Goal: Check status: Check status

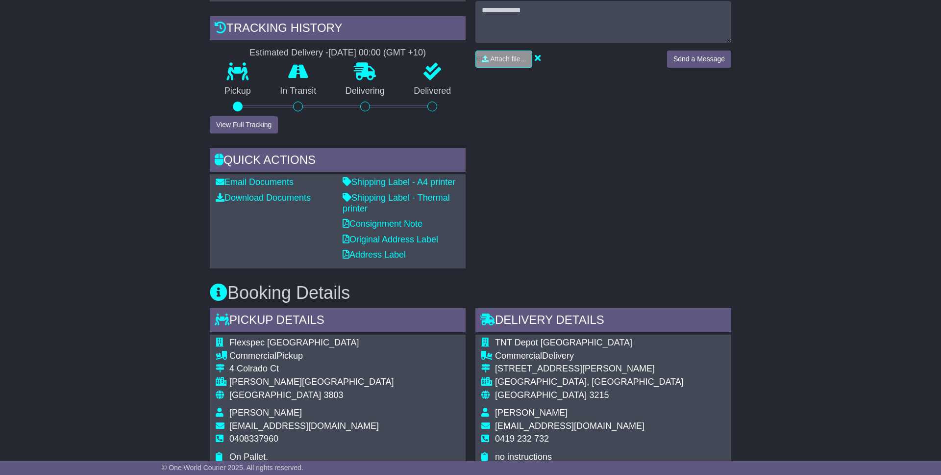
click at [655, 186] on div "RECENT CHAT Loading... No messages 14 Aug 2025 09:32 Email with booking OWCAU63…" at bounding box center [604, 77] width 266 height 381
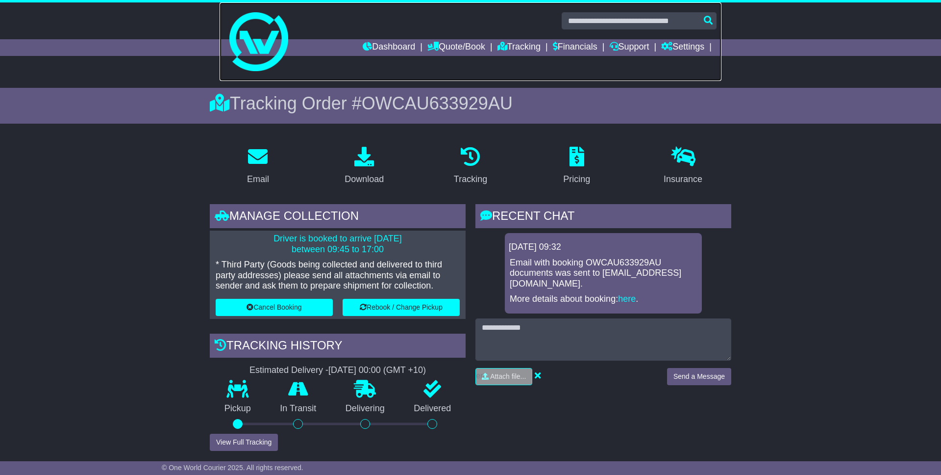
click at [265, 35] on img at bounding box center [258, 41] width 59 height 59
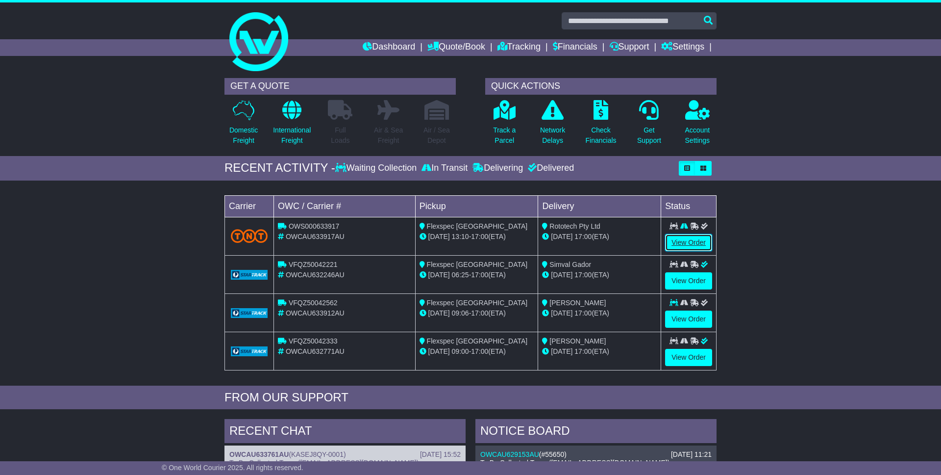
click at [681, 241] on link "View Order" at bounding box center [688, 242] width 47 height 17
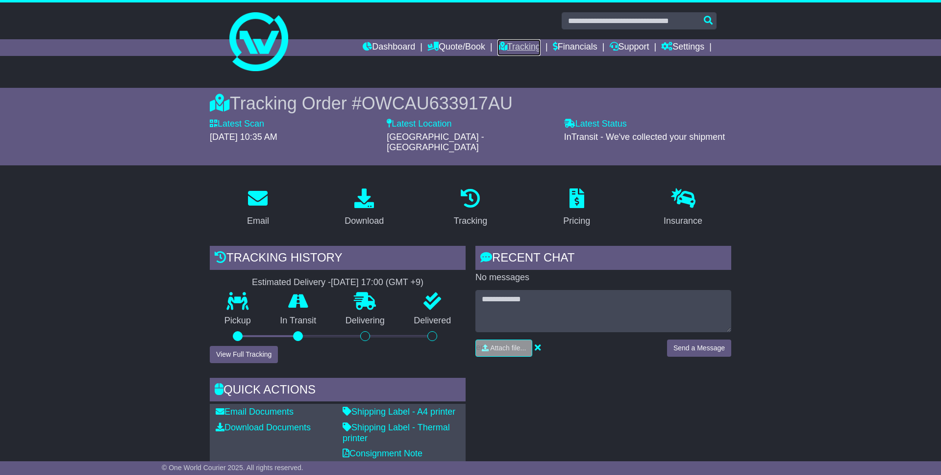
click at [502, 52] on link "Tracking" at bounding box center [519, 47] width 43 height 17
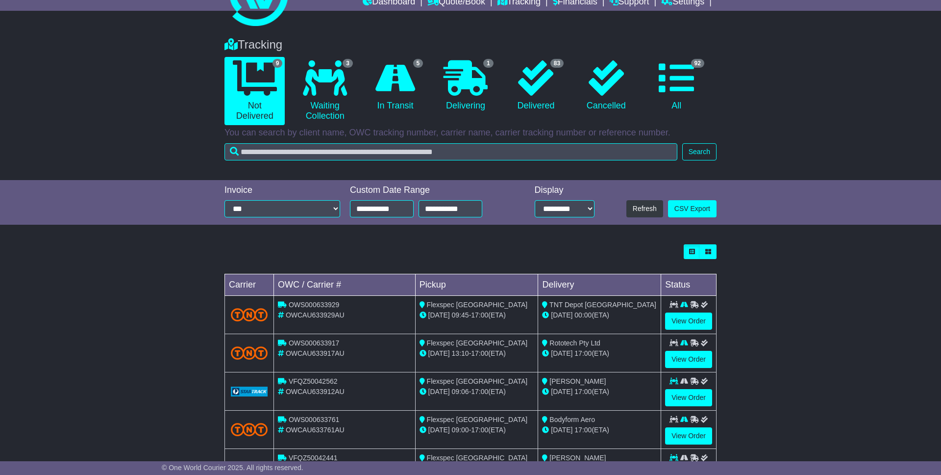
scroll to position [87, 0]
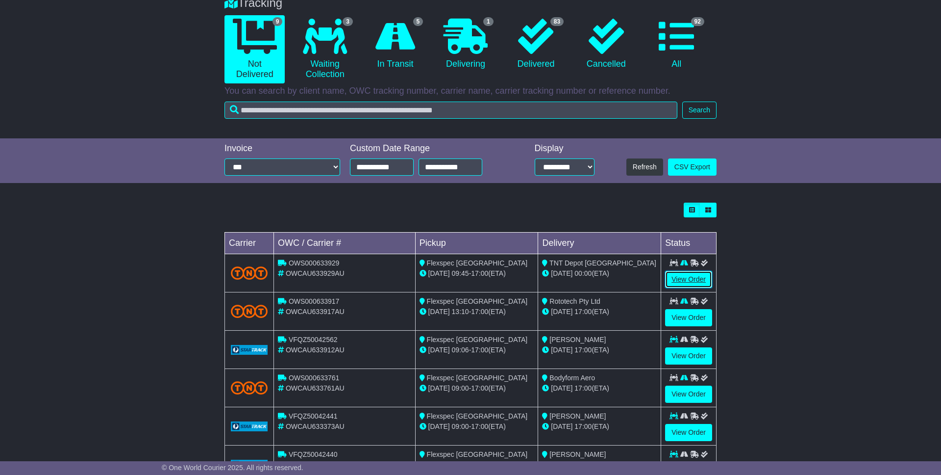
click at [686, 280] on link "View Order" at bounding box center [688, 279] width 47 height 17
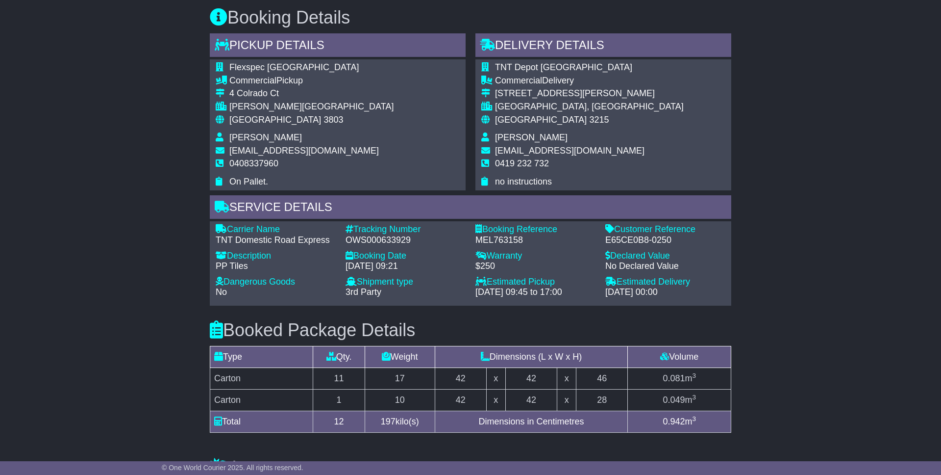
scroll to position [452, 0]
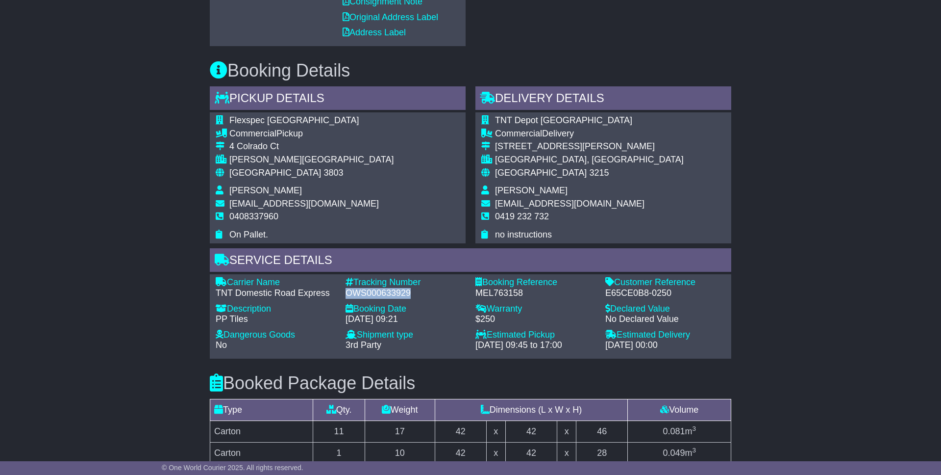
drag, startPoint x: 346, startPoint y: 283, endPoint x: 411, endPoint y: 282, distance: 65.2
click at [411, 288] on div "OWS000633929" at bounding box center [406, 293] width 120 height 11
copy div "OWS000633929"
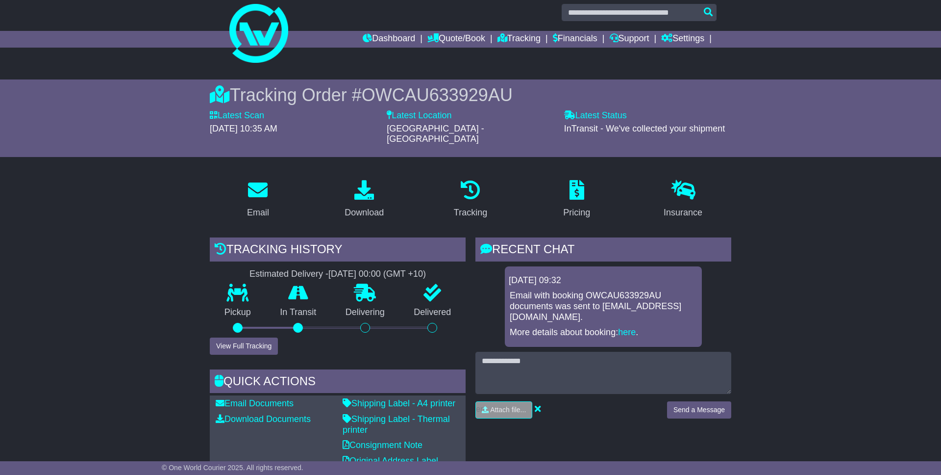
scroll to position [0, 0]
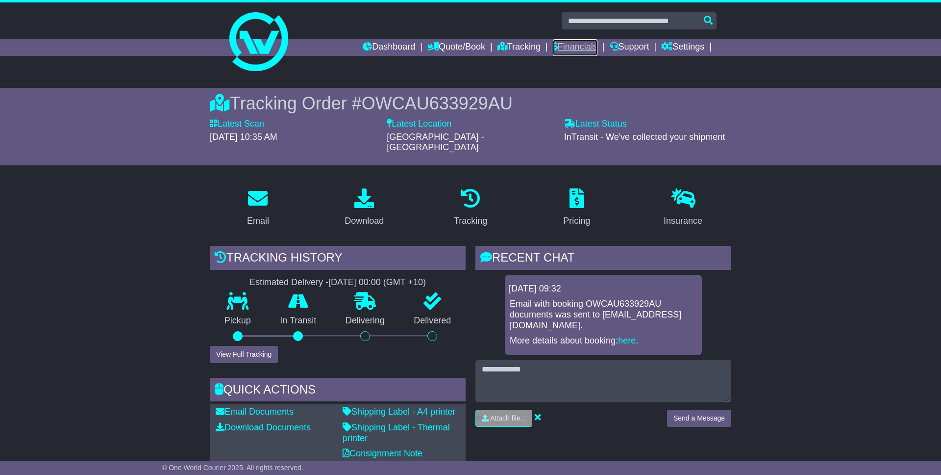
click at [568, 47] on link "Financials" at bounding box center [575, 47] width 45 height 17
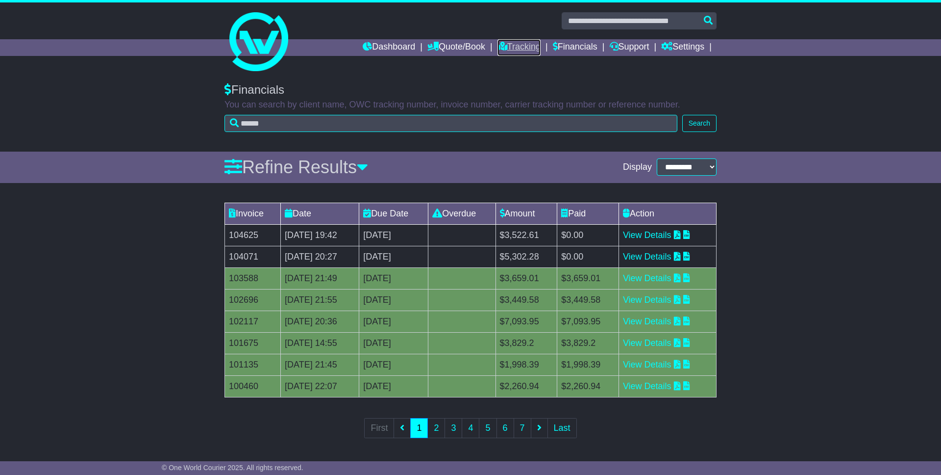
click at [509, 48] on link "Tracking" at bounding box center [519, 47] width 43 height 17
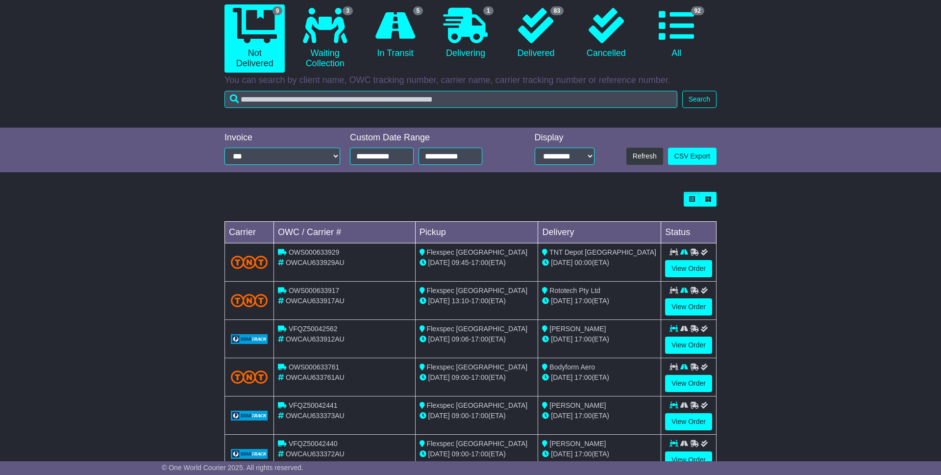
scroll to position [110, 0]
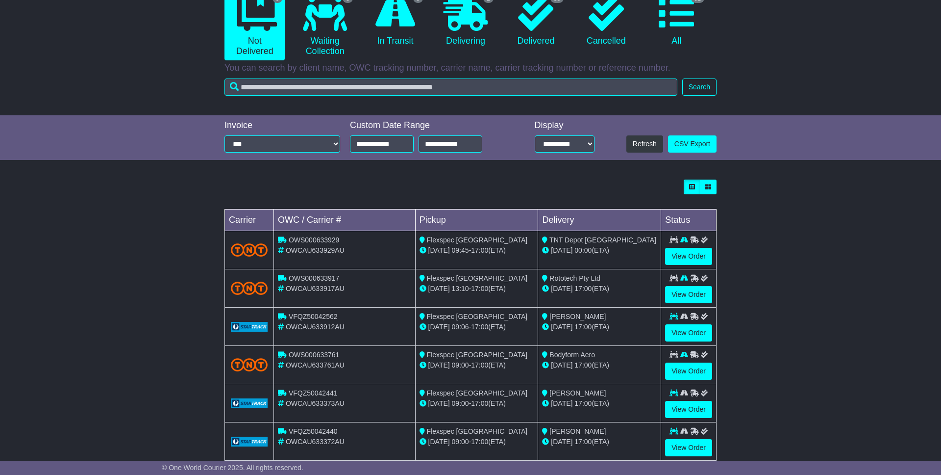
click at [471, 288] on div "[DATE] 13:10 - 17:00 (ETA)" at bounding box center [477, 288] width 115 height 10
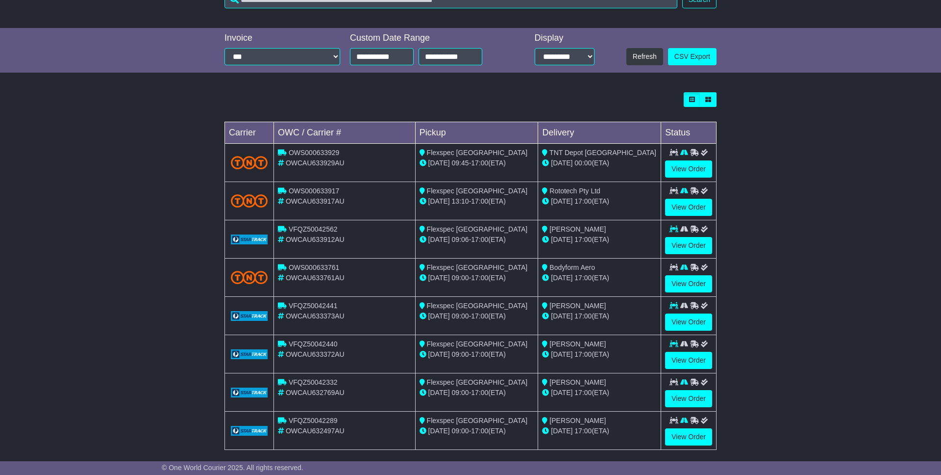
scroll to position [189, 0]
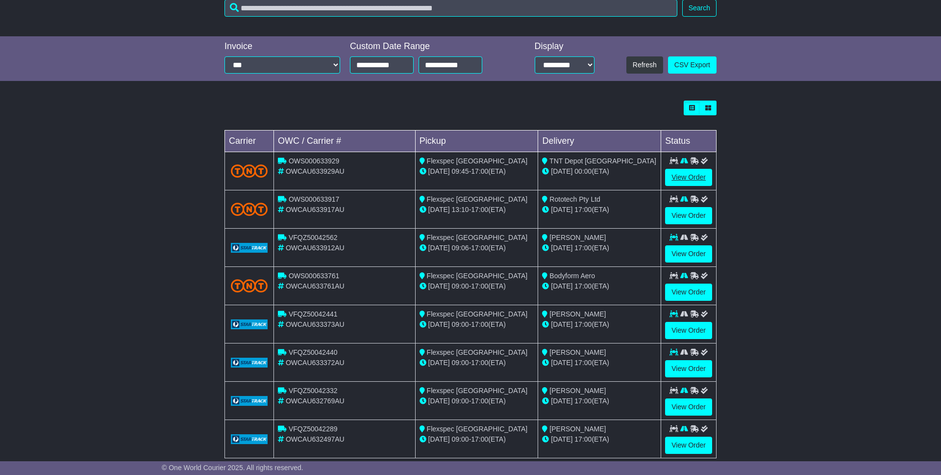
click at [682, 180] on link "View Order" at bounding box center [688, 177] width 47 height 17
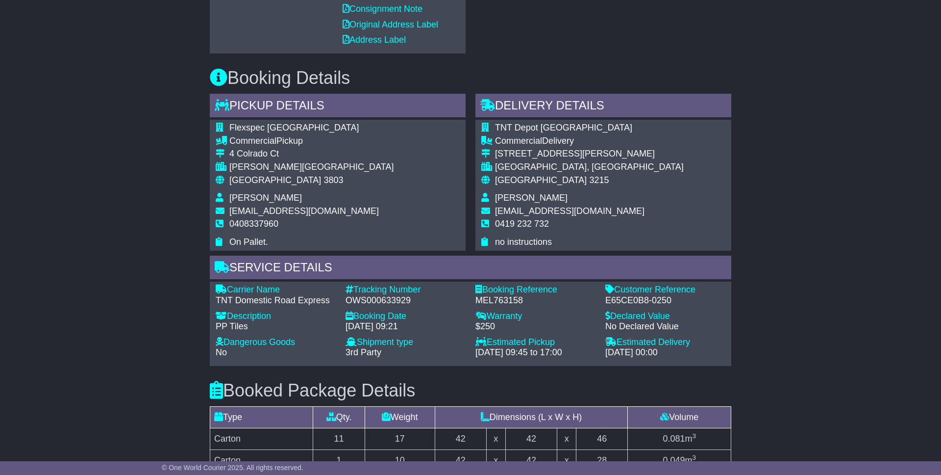
scroll to position [440, 0]
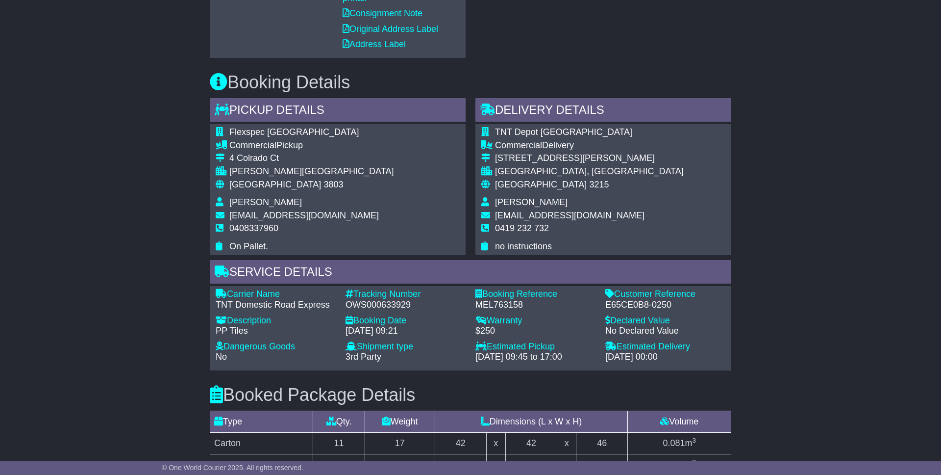
click at [782, 318] on div "Email Download Tracking Pricing Insurance" at bounding box center [470, 231] width 941 height 982
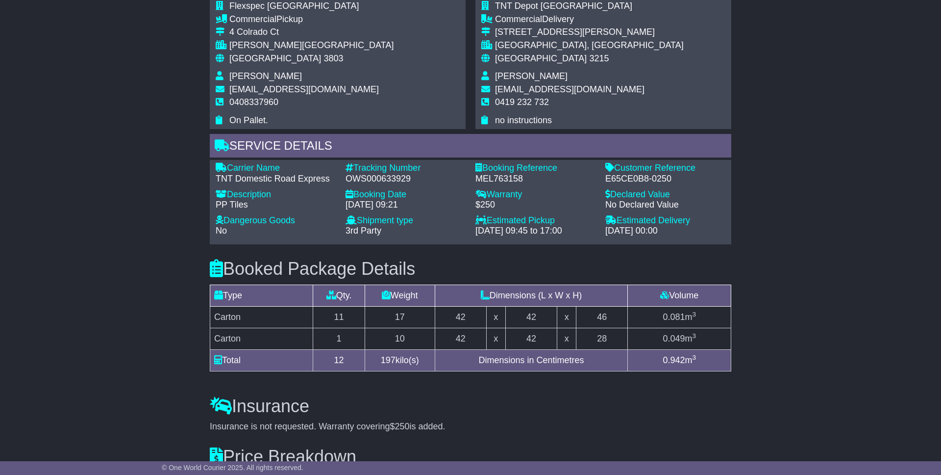
scroll to position [350, 0]
